Goal: Check status

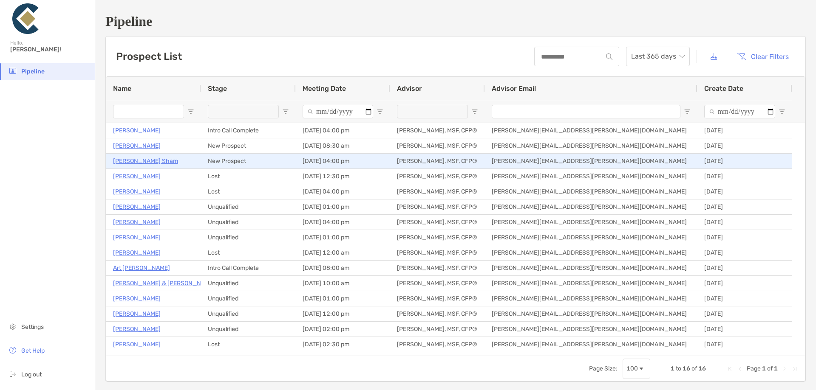
click at [136, 163] on p "[PERSON_NAME] Sham" at bounding box center [145, 161] width 65 height 11
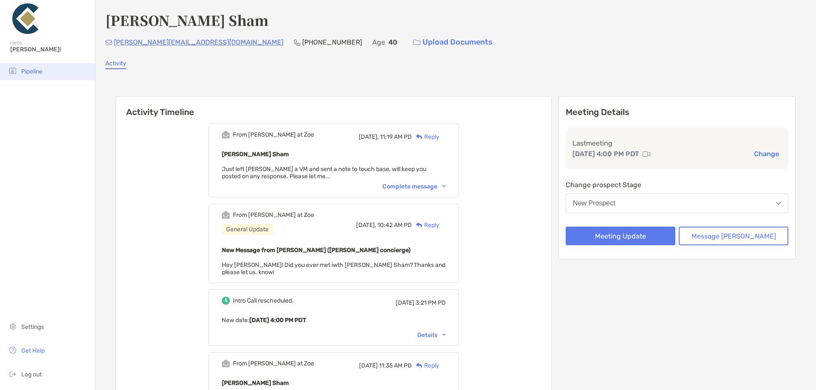
click at [25, 70] on span "Pipeline" at bounding box center [31, 71] width 21 height 7
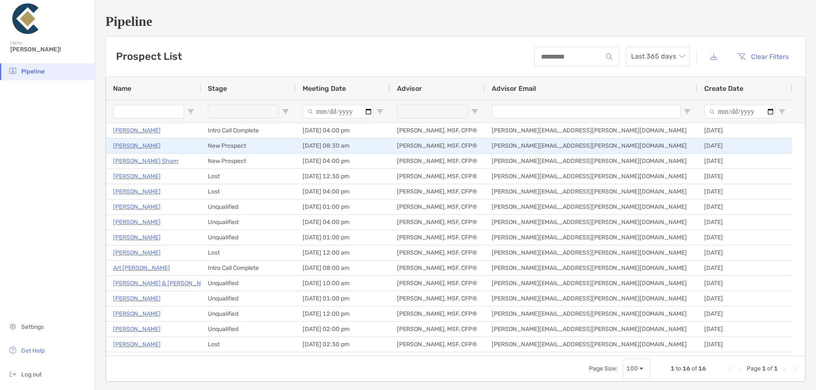
click at [133, 145] on p "Omar Alfaqir" at bounding box center [137, 146] width 48 height 11
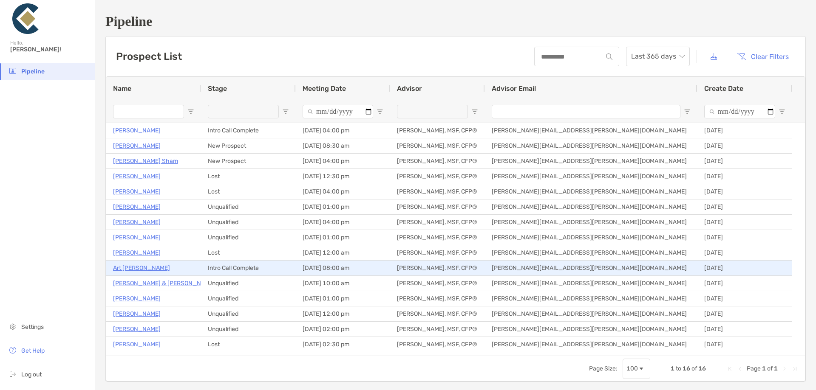
click at [138, 269] on p "Art [PERSON_NAME]" at bounding box center [141, 268] width 57 height 11
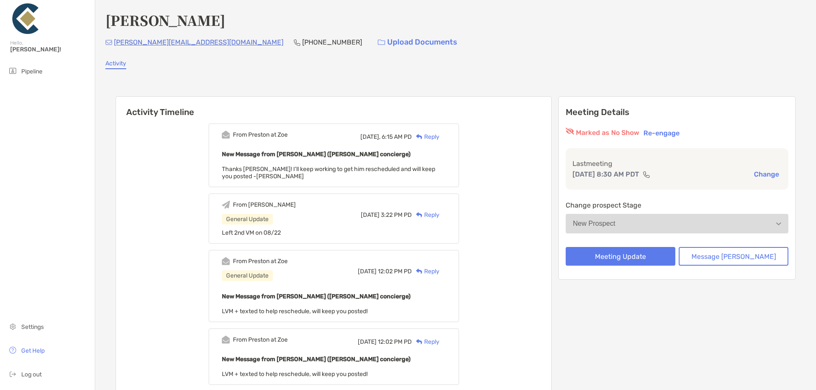
click at [633, 25] on div "Omar Alfaqir" at bounding box center [455, 20] width 700 height 20
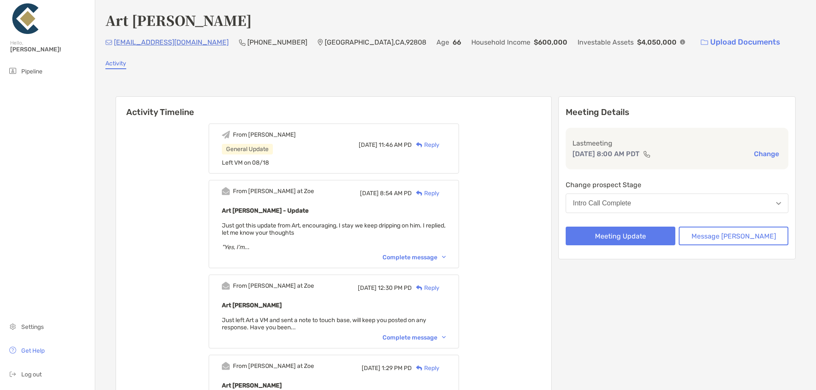
click at [631, 206] on div "Intro Call Complete" at bounding box center [602, 204] width 58 height 8
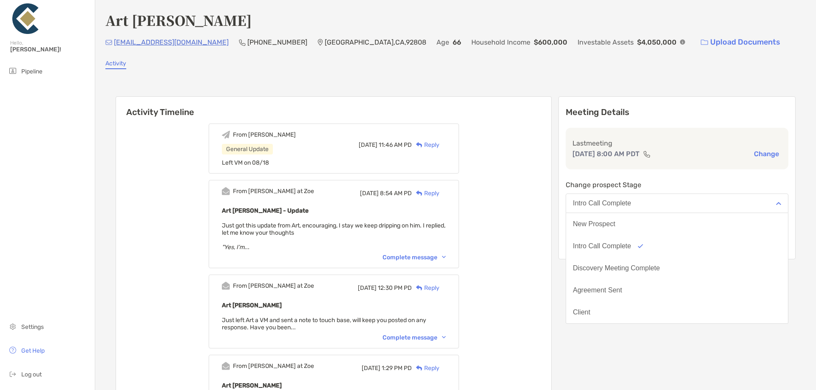
click at [592, 66] on div "Activity" at bounding box center [455, 64] width 700 height 9
